Goal: Transaction & Acquisition: Purchase product/service

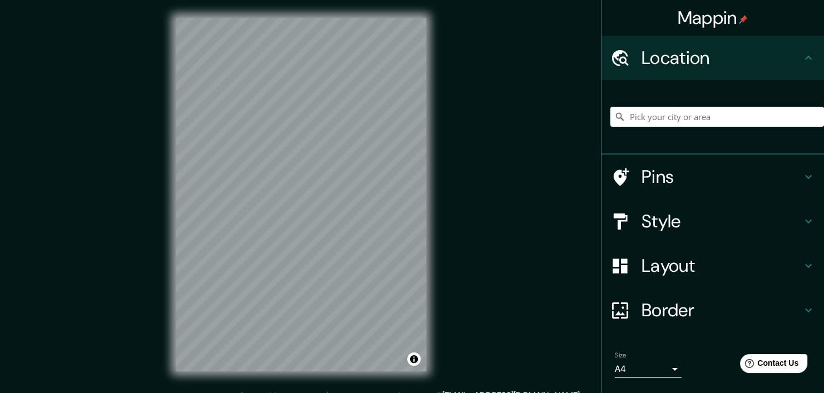
click at [441, 173] on div "© Mapbox © OpenStreetMap Improve this map" at bounding box center [301, 194] width 286 height 389
click at [647, 223] on h4 "Style" at bounding box center [722, 221] width 160 height 22
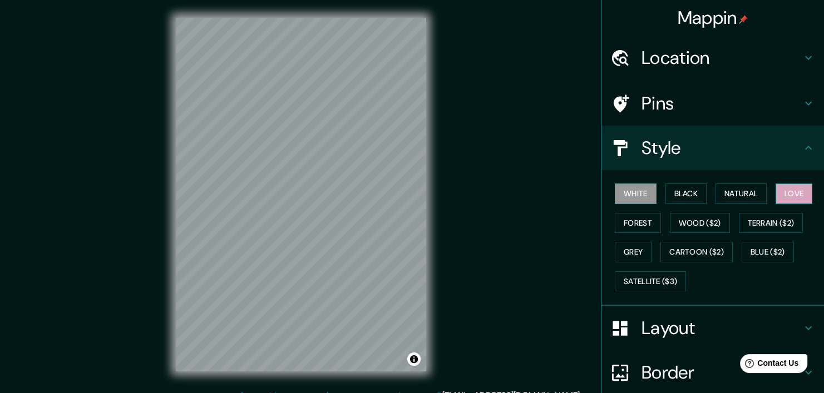
click at [780, 195] on button "Love" at bounding box center [794, 194] width 37 height 21
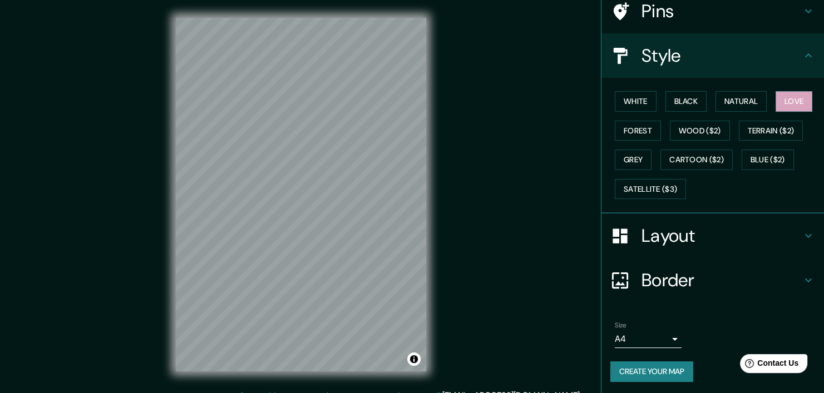
click at [663, 327] on div "Size A4 single" at bounding box center [648, 335] width 67 height 27
click at [661, 338] on body "Mappin Location Pins Style White Black Natural Love Forest Wood ($2) Terrain ($…" at bounding box center [412, 196] width 824 height 393
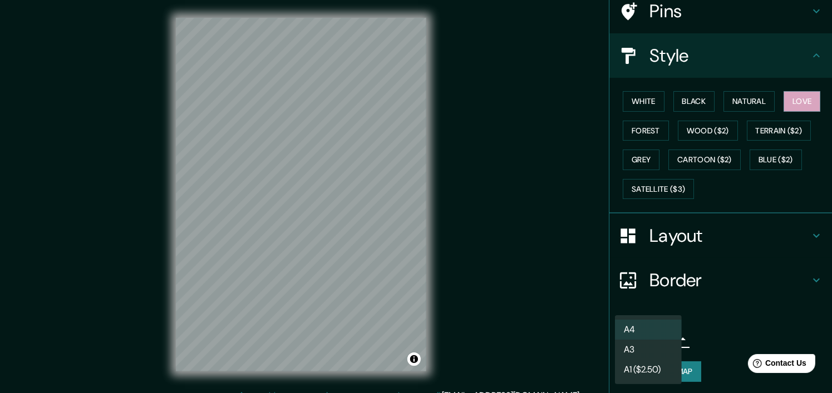
click at [654, 353] on li "A3" at bounding box center [648, 350] width 67 height 20
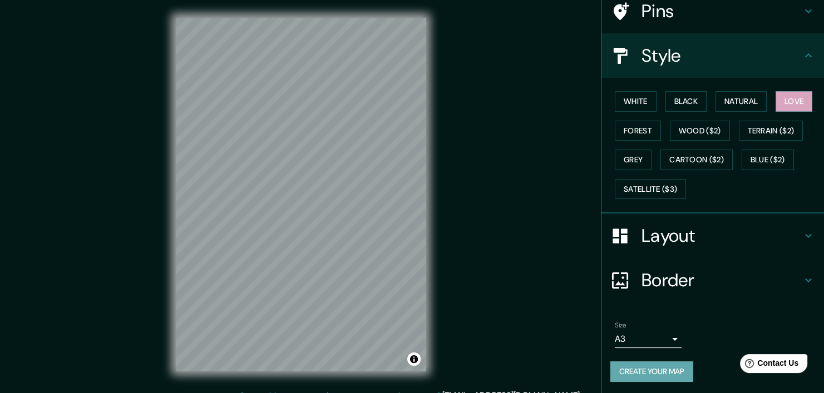
click at [643, 368] on button "Create your map" at bounding box center [651, 372] width 83 height 21
